Goal: Task Accomplishment & Management: Complete application form

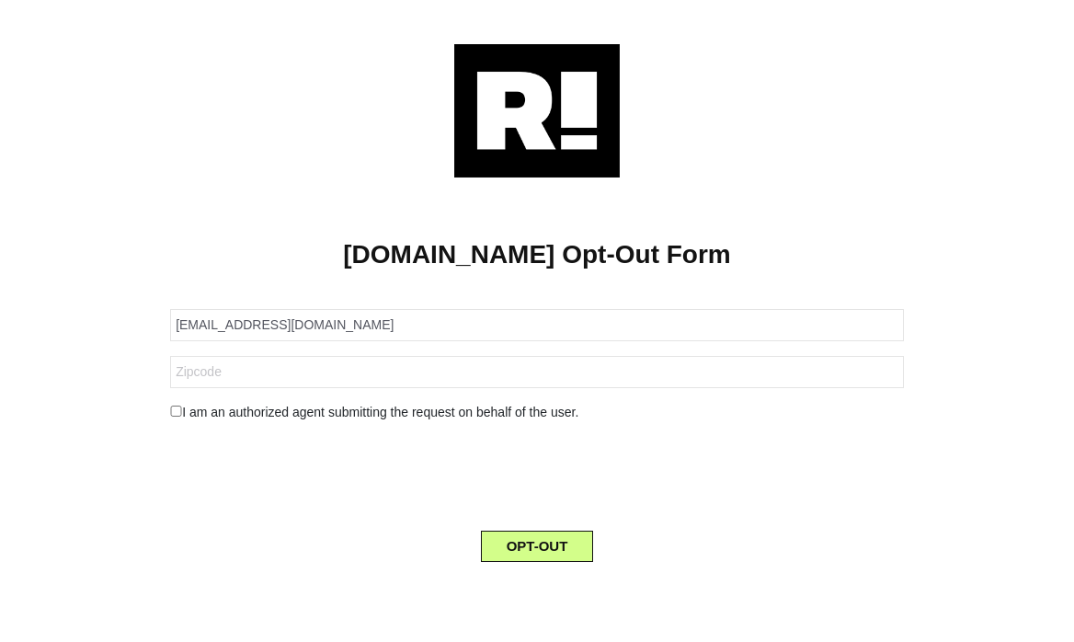
type input "[EMAIL_ADDRESS][DOMAIN_NAME]"
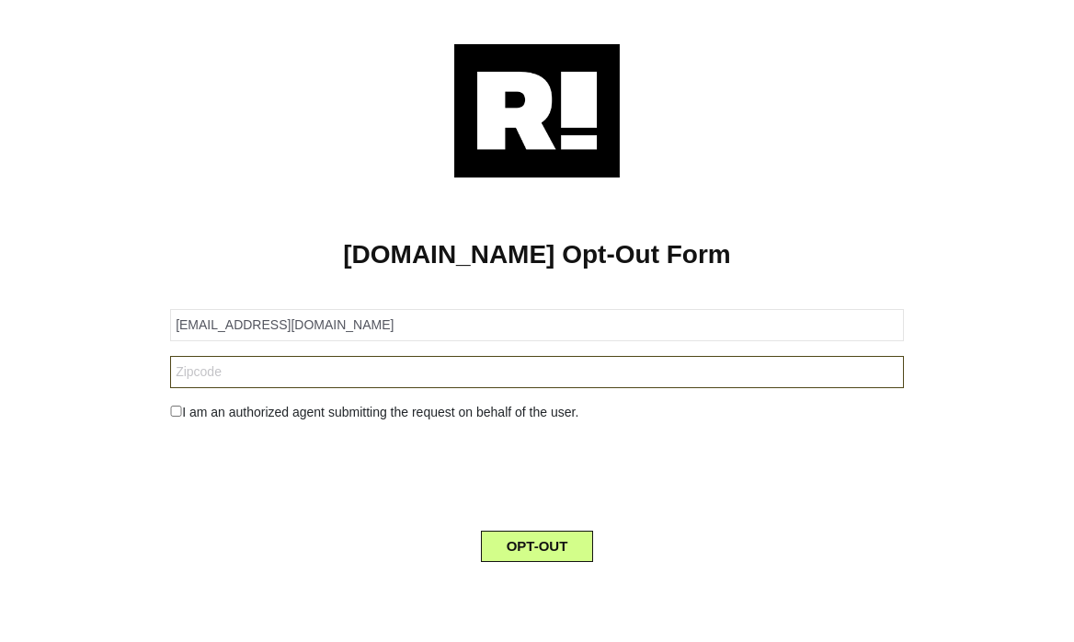
click at [399, 376] on input "text" at bounding box center [537, 372] width 734 height 32
paste input "7806"
type input "7806"
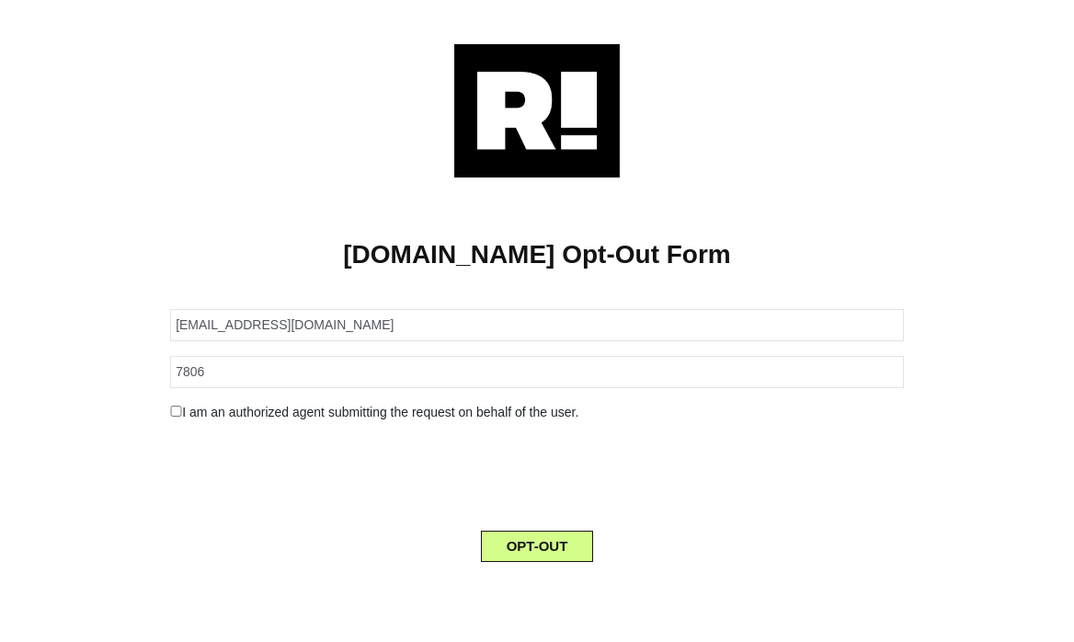
click at [177, 406] on input "checkbox" at bounding box center [176, 410] width 12 height 11
checkbox input "true"
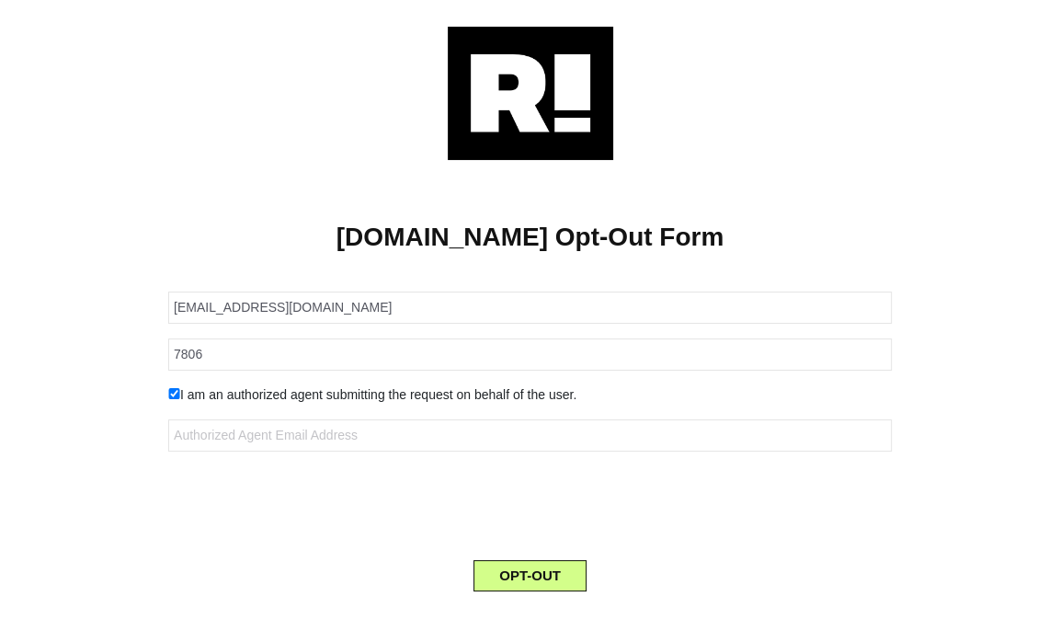
scroll to position [33, 0]
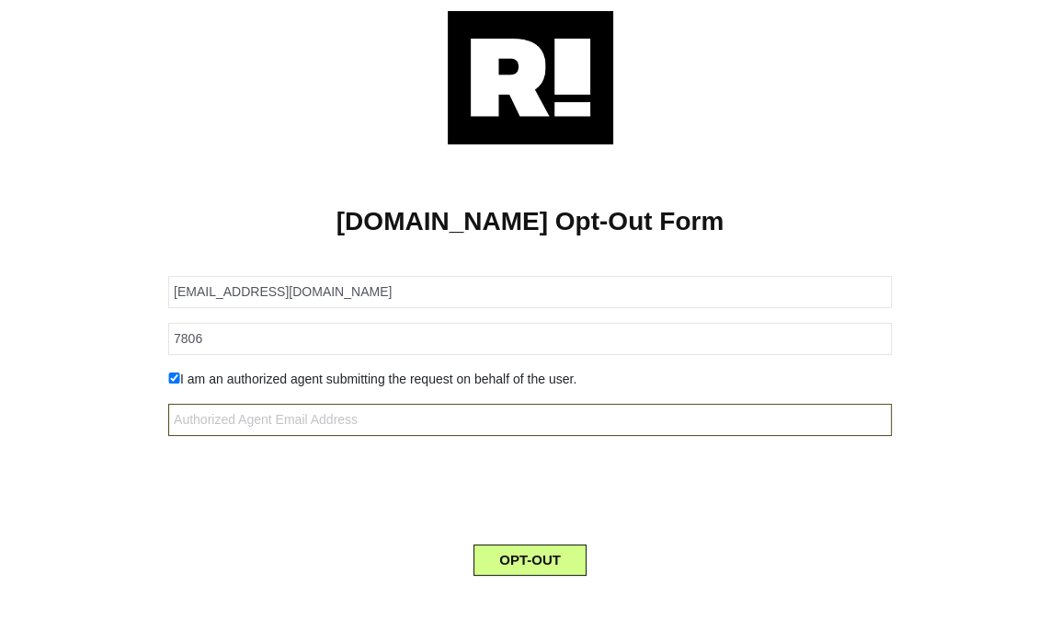
click at [397, 426] on input "text" at bounding box center [529, 420] width 723 height 32
paste input "[EMAIL_ADDRESS][DOMAIN_NAME]"
type input "[EMAIL_ADDRESS][DOMAIN_NAME]"
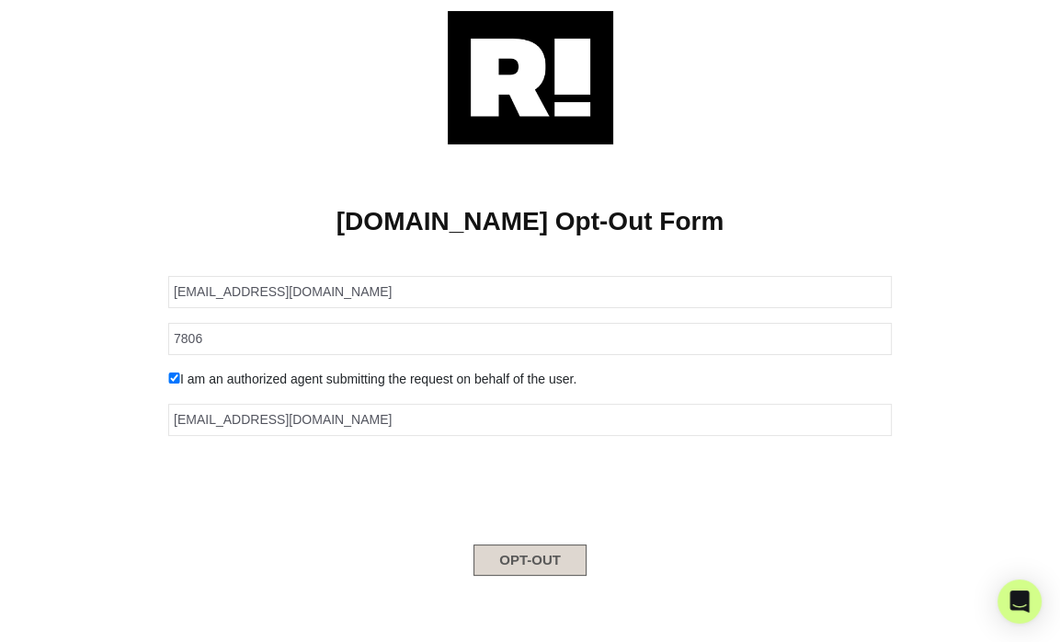
click at [519, 549] on button "OPT-OUT" at bounding box center [529, 559] width 113 height 31
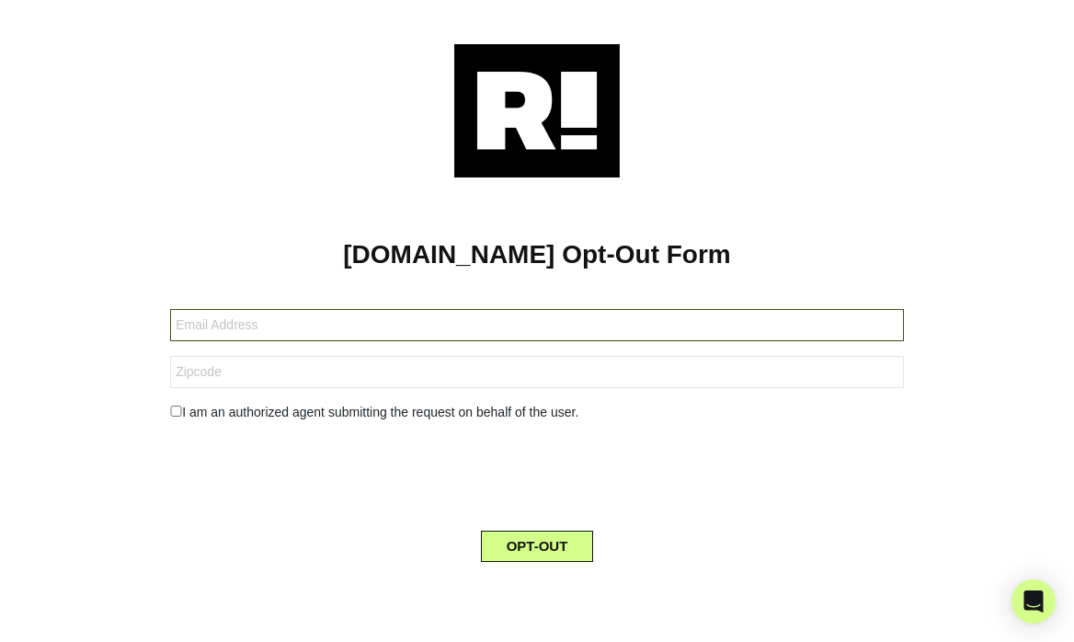
click at [520, 325] on input "text" at bounding box center [537, 325] width 734 height 32
paste input "[EMAIL_ADDRESS][DOMAIN_NAME]"
type input "[EMAIL_ADDRESS][DOMAIN_NAME]"
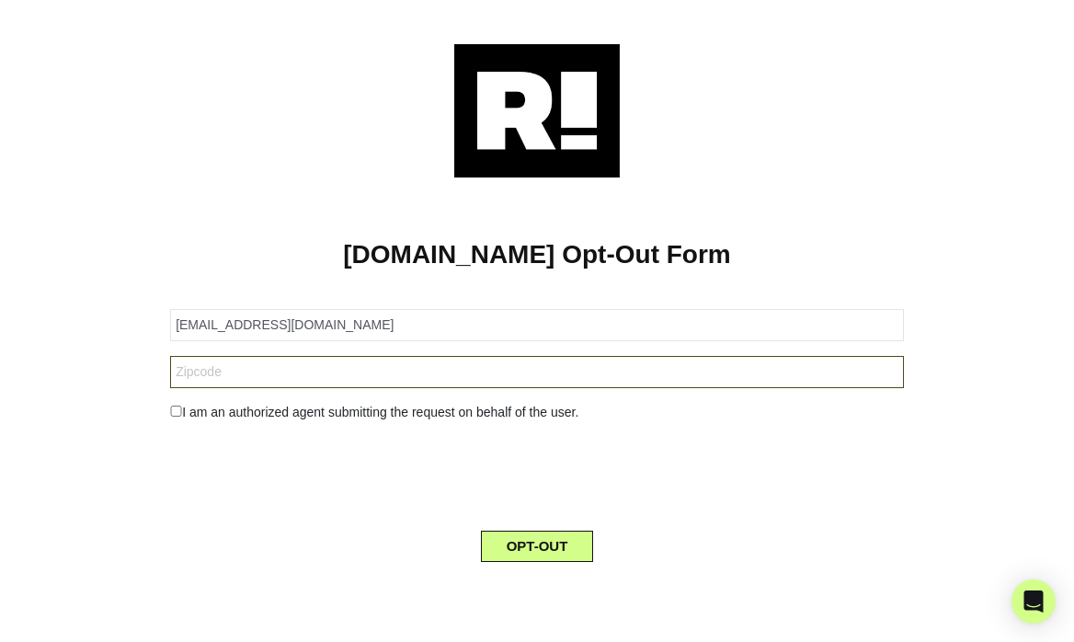
click at [366, 377] on input "text" at bounding box center [537, 372] width 734 height 32
paste input "7806"
type input "7806"
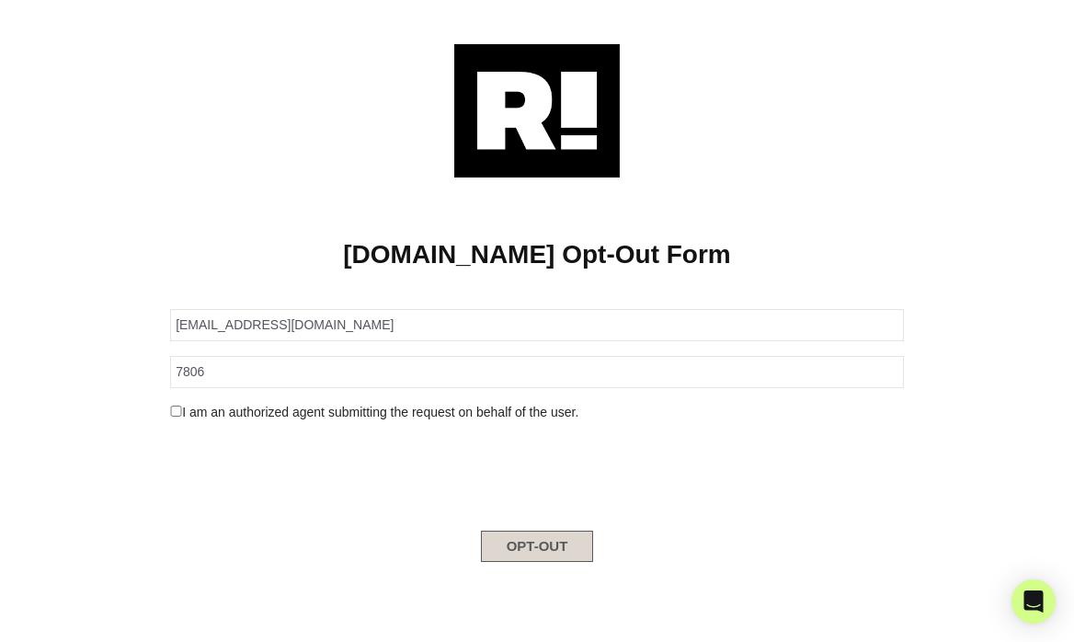
click at [534, 534] on button "OPT-OUT" at bounding box center [537, 545] width 113 height 31
